Goal: Information Seeking & Learning: Learn about a topic

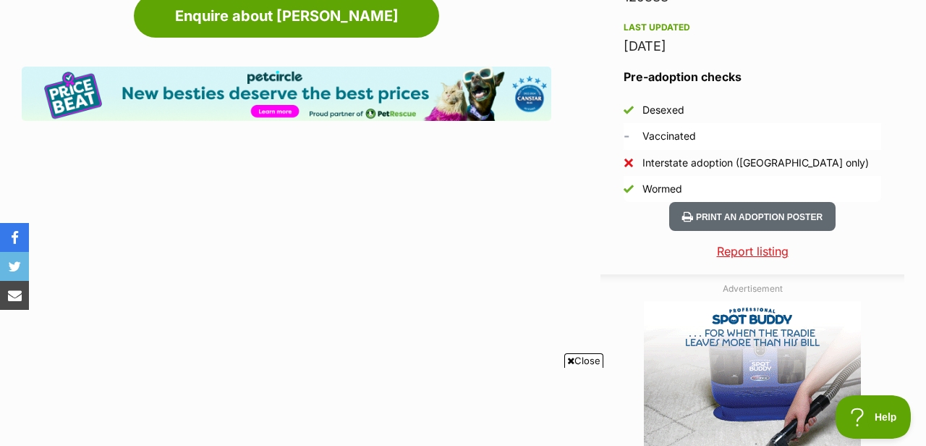
scroll to position [1296, 0]
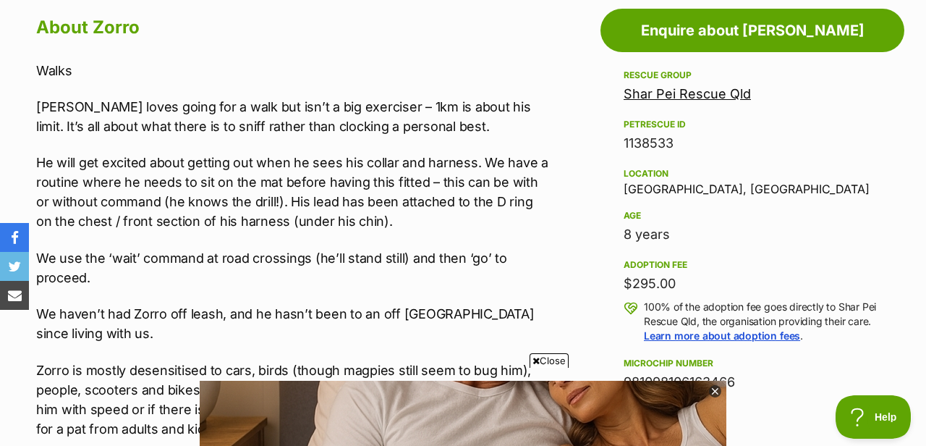
scroll to position [807, 0]
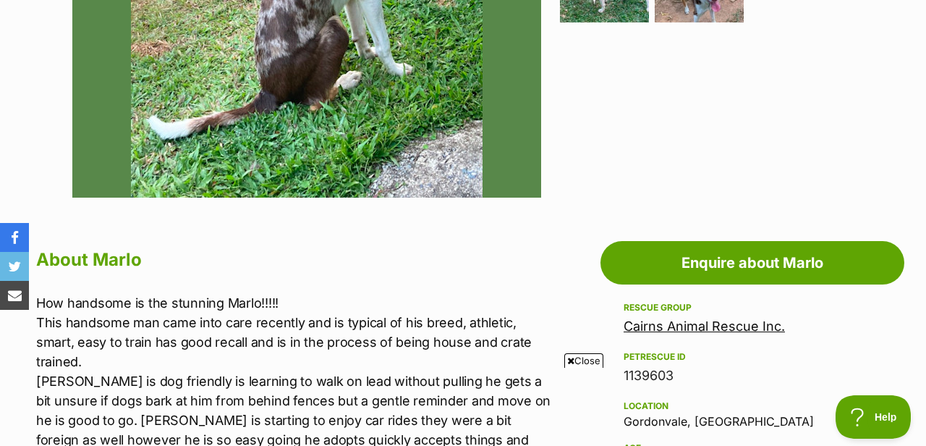
scroll to position [646, 0]
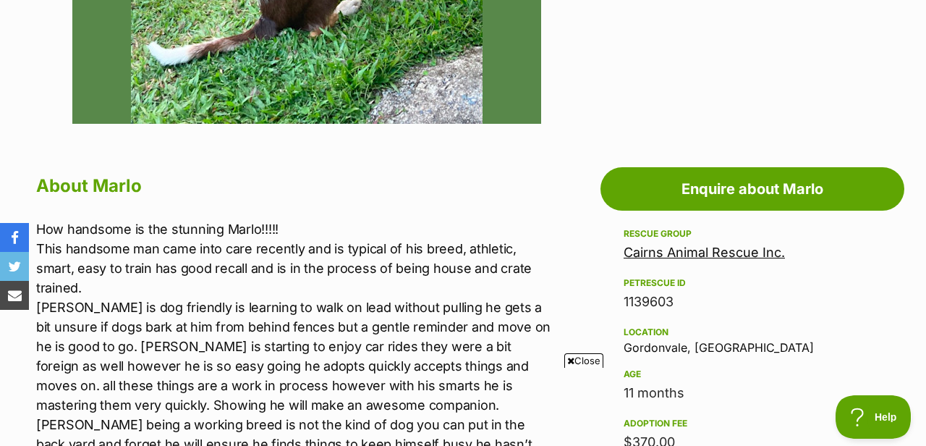
click at [583, 362] on span "Close" at bounding box center [583, 360] width 39 height 14
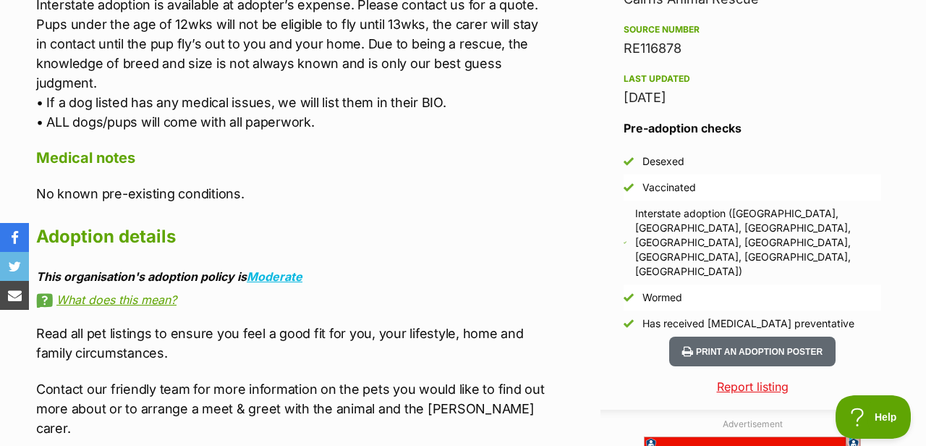
scroll to position [1301, 0]
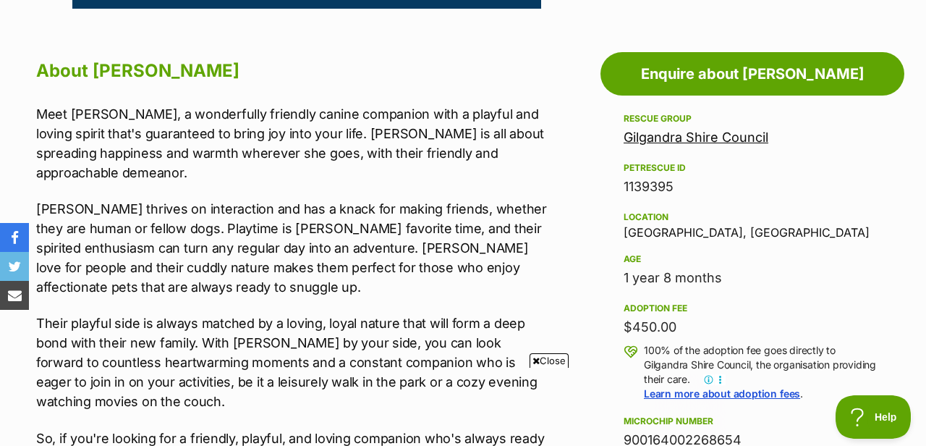
click at [545, 355] on span "Close" at bounding box center [549, 360] width 39 height 14
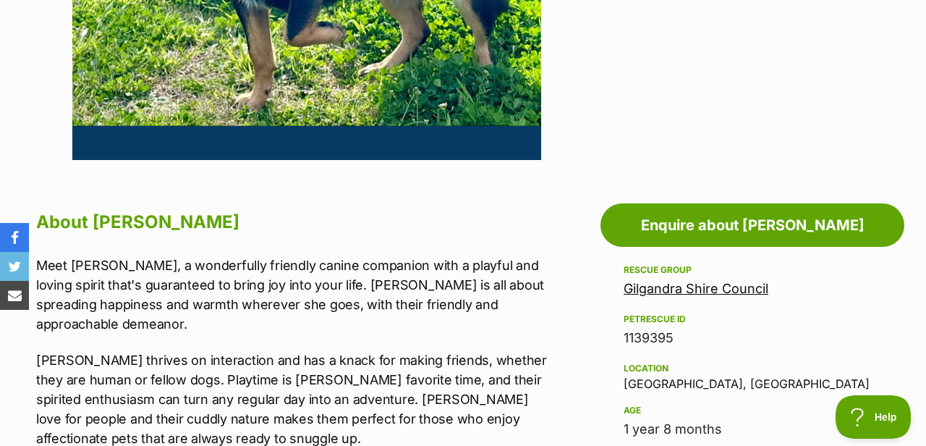
scroll to position [567, 0]
